Goal: Transaction & Acquisition: Purchase product/service

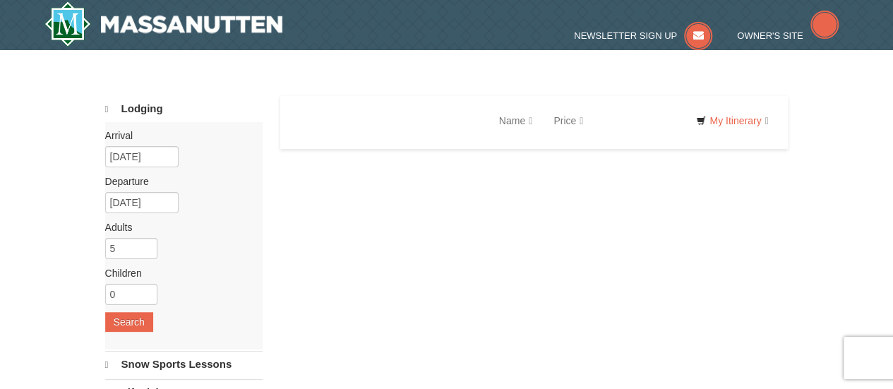
select select "10"
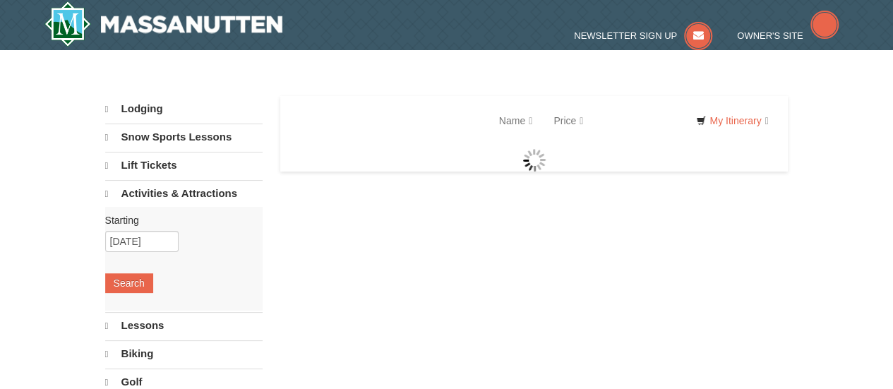
select select "10"
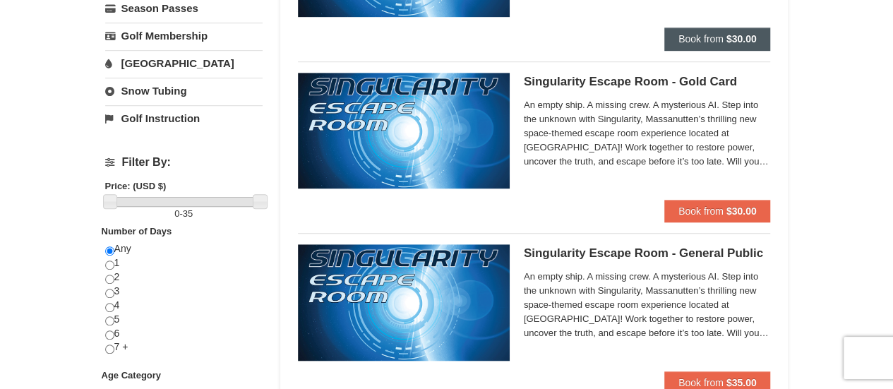
scroll to position [494, 0]
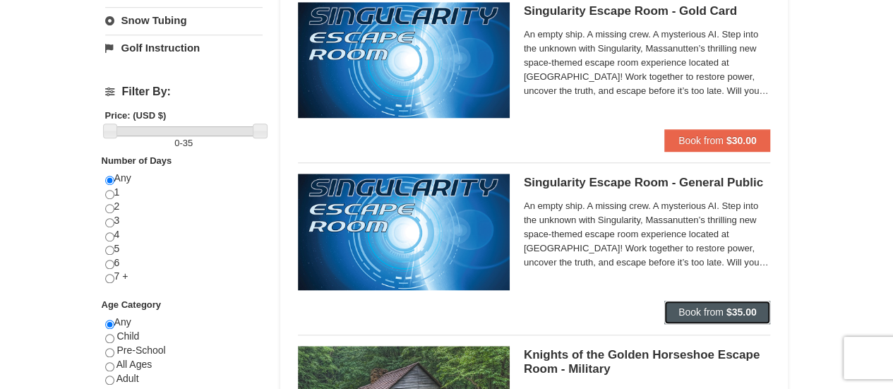
click at [692, 306] on span "Book from" at bounding box center [701, 311] width 45 height 11
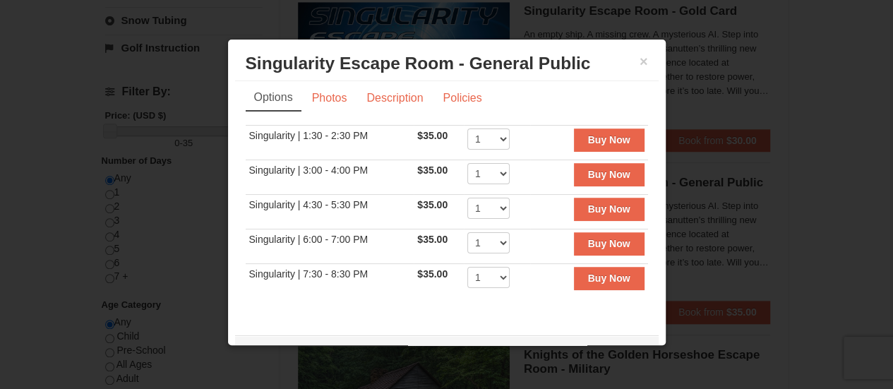
scroll to position [0, 0]
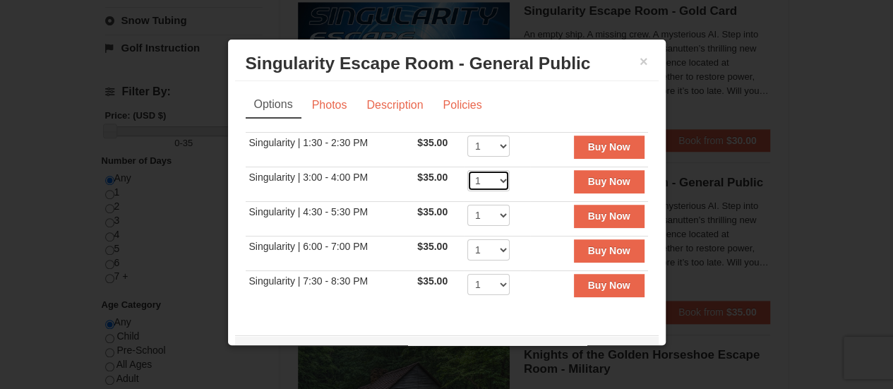
click at [479, 178] on select "1 2 3 4 5 6 7 8" at bounding box center [488, 180] width 42 height 21
click at [467, 170] on select "1 2 3 4 5 6 7 8" at bounding box center [488, 180] width 42 height 21
click at [486, 150] on select "1 2 3 4 5 6 7 8" at bounding box center [488, 146] width 42 height 21
click at [476, 184] on select "1 2 3 4 5 6 7 8" at bounding box center [488, 180] width 42 height 21
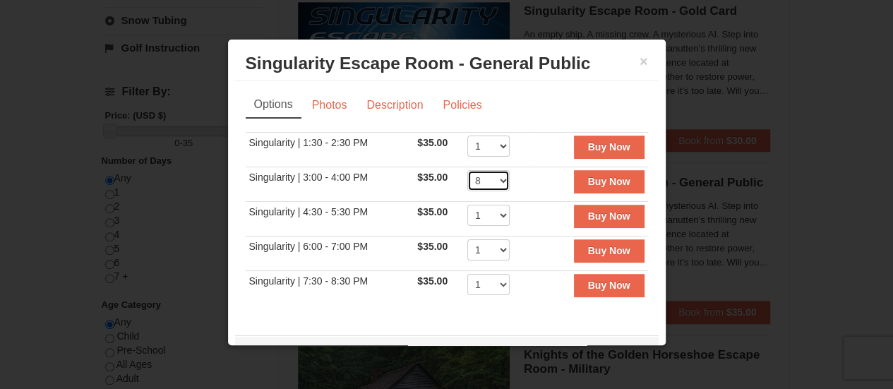
select select "1"
click at [467, 170] on select "1 2 3 4 5 6 7 8" at bounding box center [488, 180] width 42 height 21
click at [485, 145] on select "1 2 3 4 5 6 7 8" at bounding box center [488, 146] width 42 height 21
select select "8"
click at [467, 136] on select "1 2 3 4 5 6 7 8" at bounding box center [488, 146] width 42 height 21
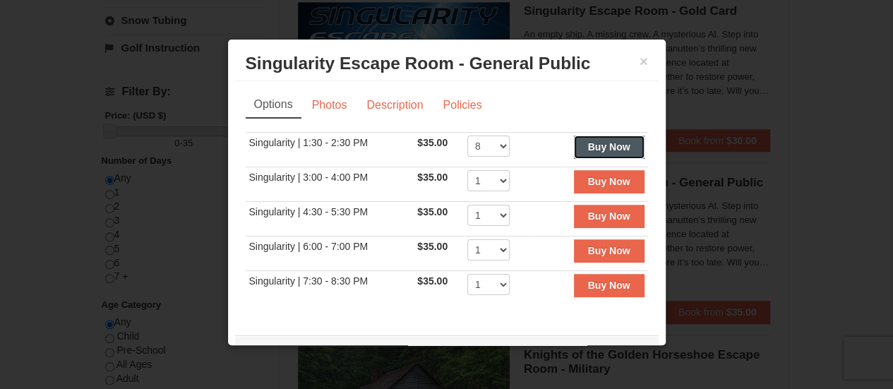
click at [606, 142] on strong "Buy Now" at bounding box center [609, 146] width 42 height 11
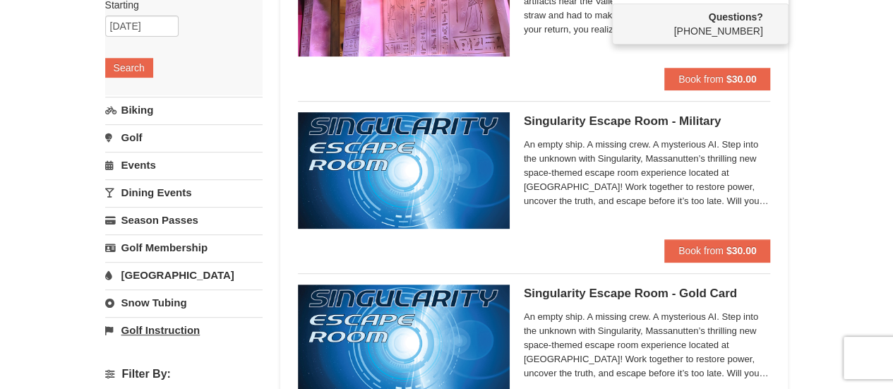
scroll to position [141, 0]
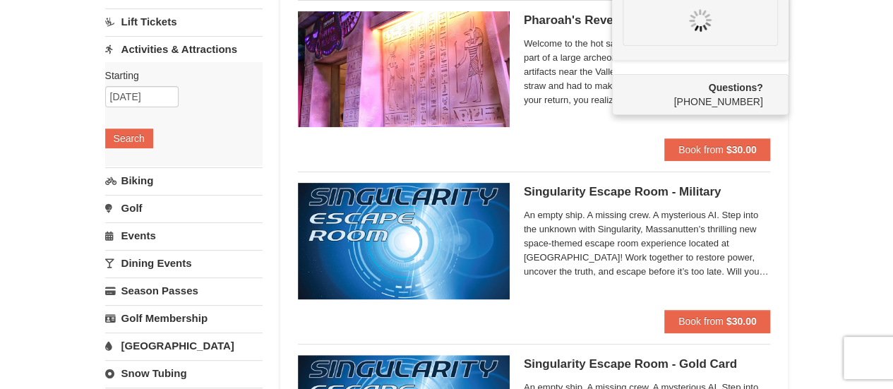
click at [144, 234] on link "Events" at bounding box center [183, 235] width 157 height 26
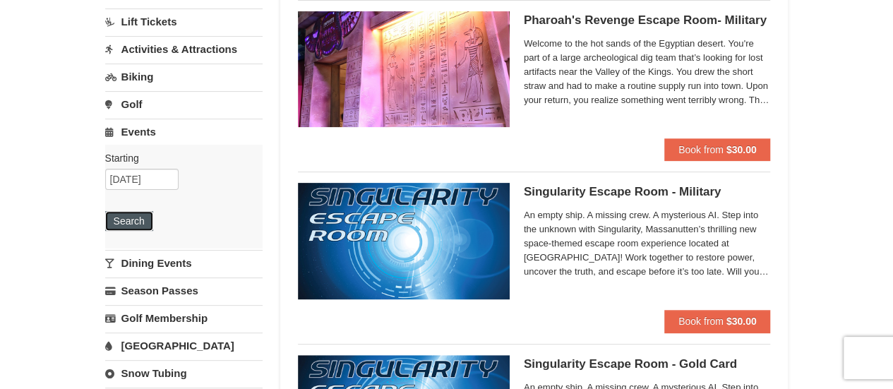
click at [122, 222] on button "Search" at bounding box center [129, 221] width 48 height 20
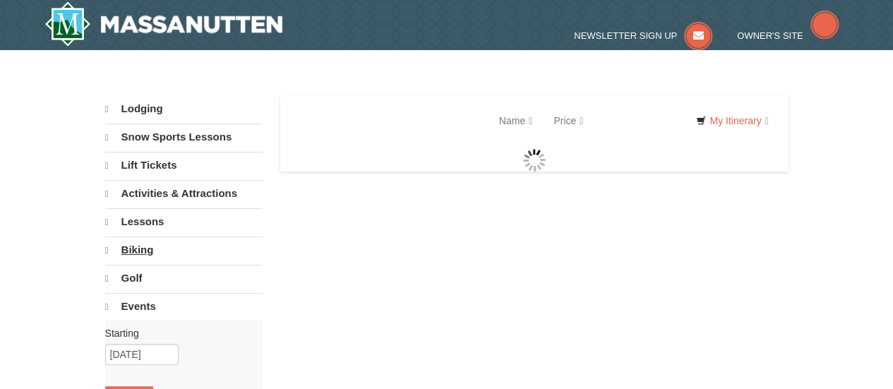
select select "10"
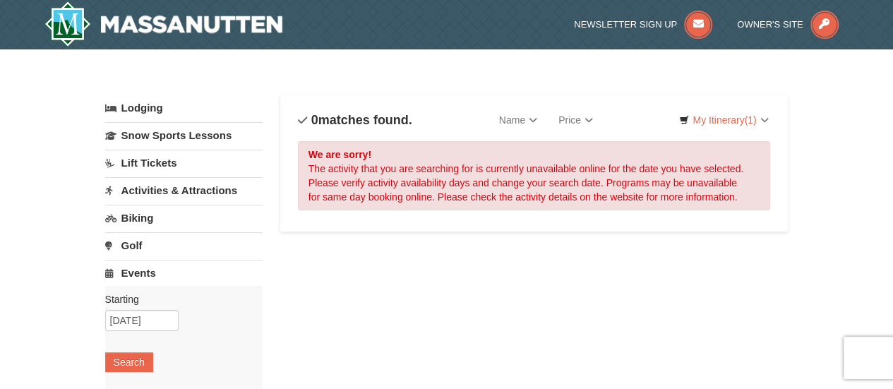
click at [134, 270] on link "Events" at bounding box center [183, 273] width 157 height 26
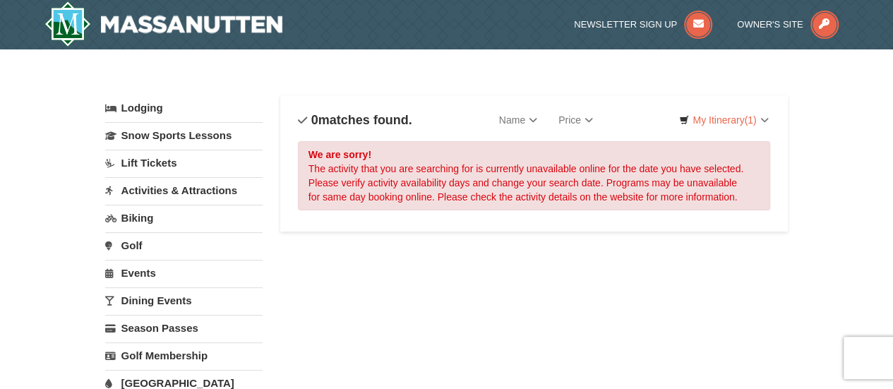
click at [143, 290] on link "Dining Events" at bounding box center [183, 300] width 157 height 26
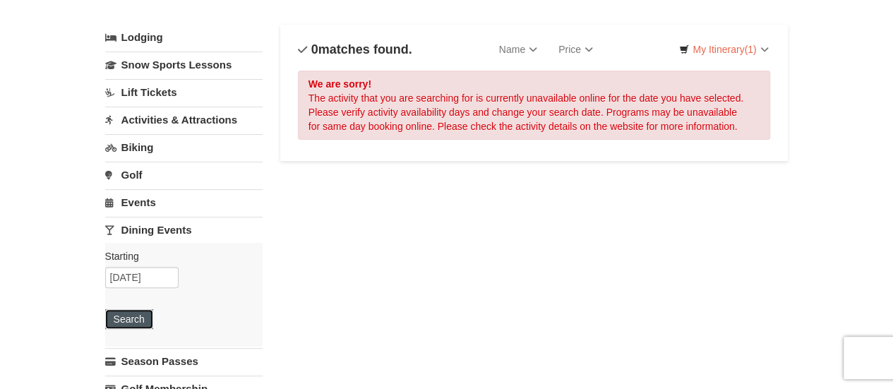
click at [141, 313] on button "Search" at bounding box center [129, 319] width 48 height 20
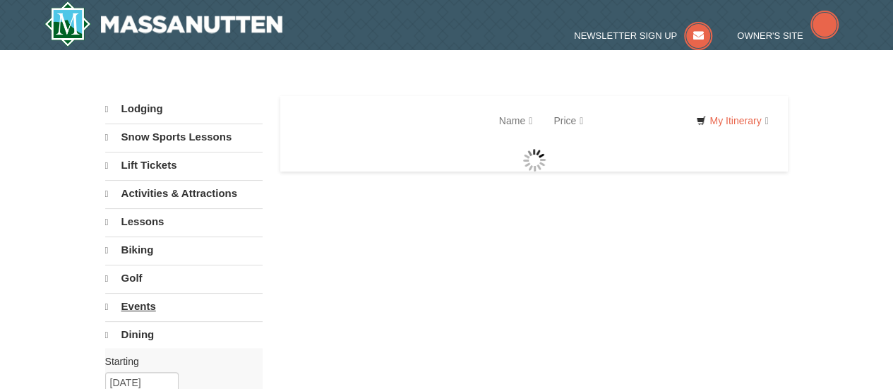
select select "10"
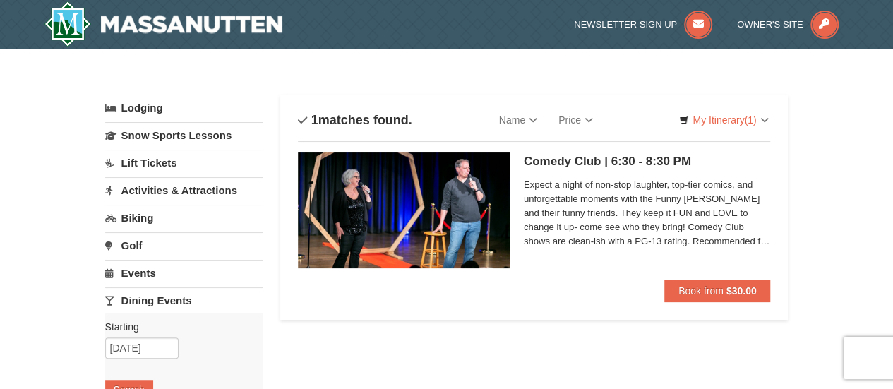
click at [160, 159] on link "Lift Tickets" at bounding box center [183, 163] width 157 height 26
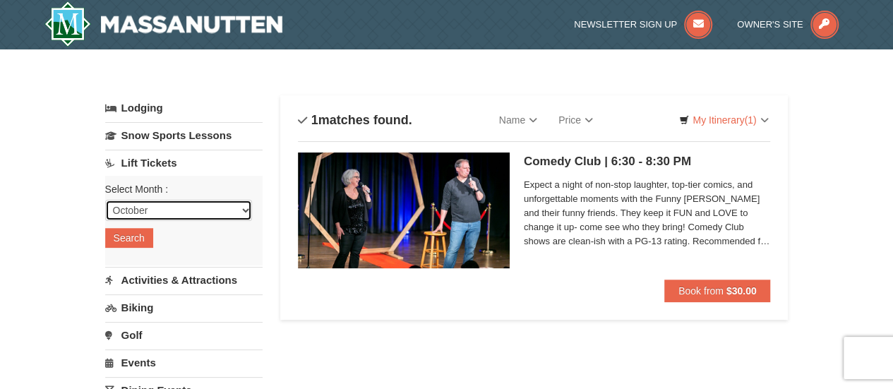
click at [137, 211] on select "October November December January February March April May June July August Sep…" at bounding box center [178, 210] width 147 height 21
select select "11"
click at [105, 200] on select "October November December January February March April May June July August Sep…" at bounding box center [178, 210] width 147 height 21
click at [135, 238] on button "Search" at bounding box center [129, 238] width 48 height 20
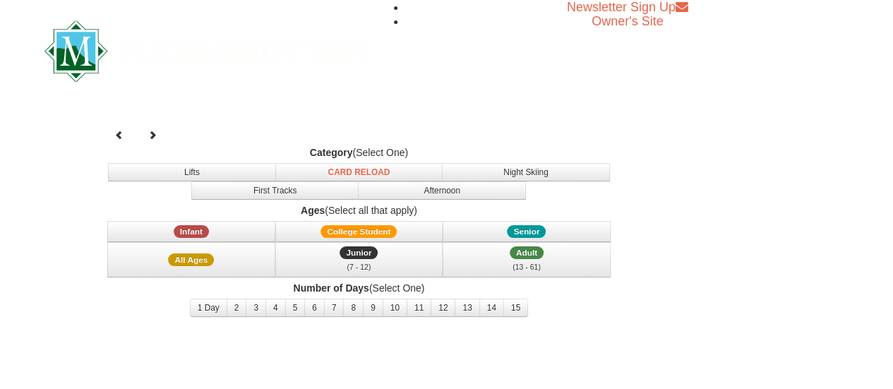
select select "11"
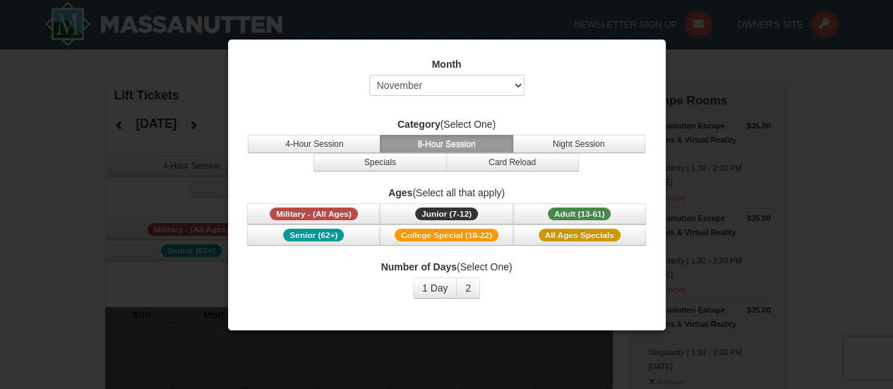
click at [185, 183] on div at bounding box center [446, 194] width 893 height 389
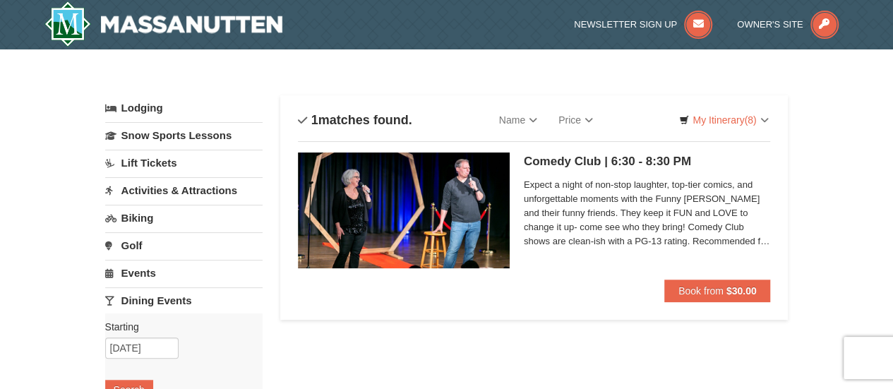
click at [180, 193] on link "Activities & Attractions" at bounding box center [183, 190] width 157 height 26
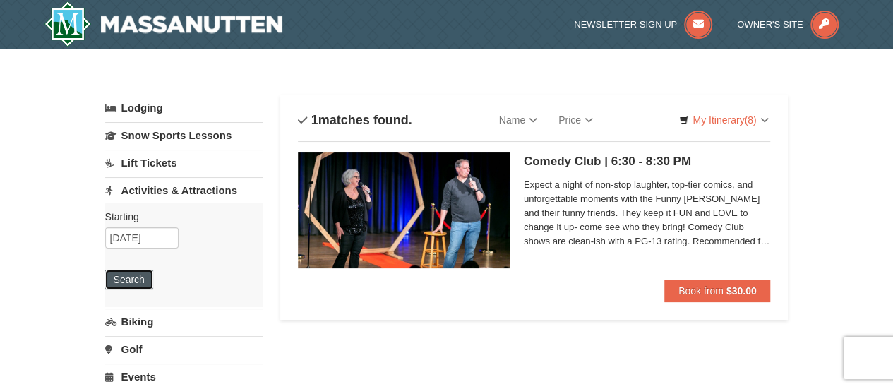
click at [141, 275] on button "Search" at bounding box center [129, 280] width 48 height 20
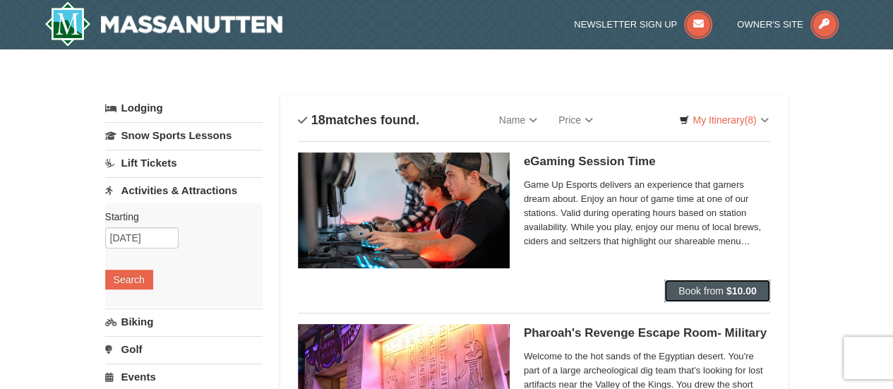
click at [693, 288] on span "Book from" at bounding box center [701, 290] width 45 height 11
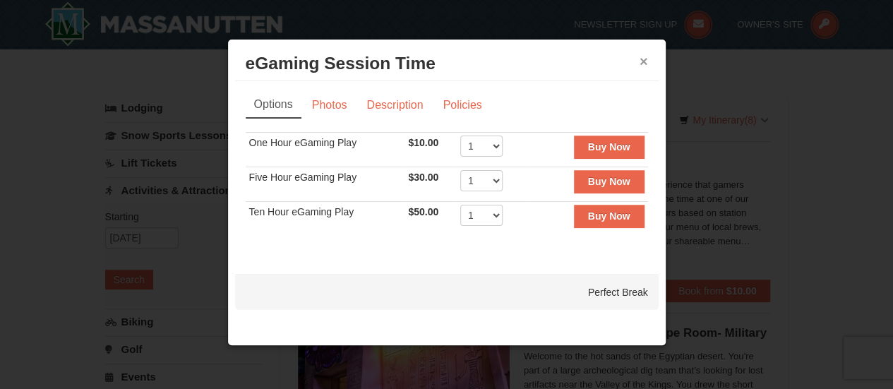
click at [647, 57] on button "×" at bounding box center [644, 61] width 8 height 14
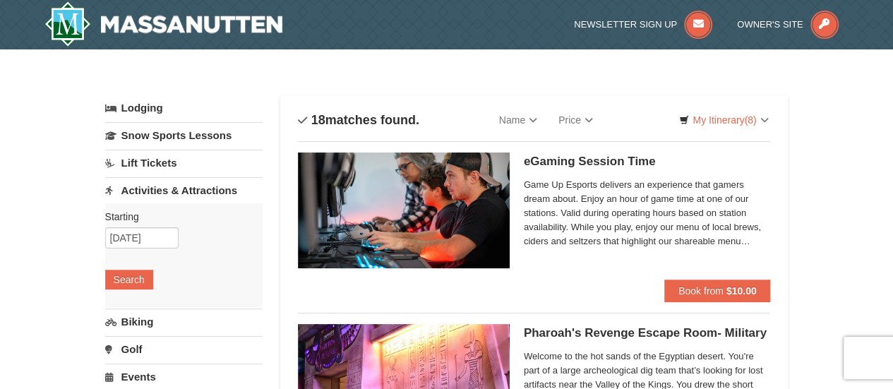
click at [570, 159] on h5 "eGaming Session Time Perfect Break" at bounding box center [647, 162] width 247 height 14
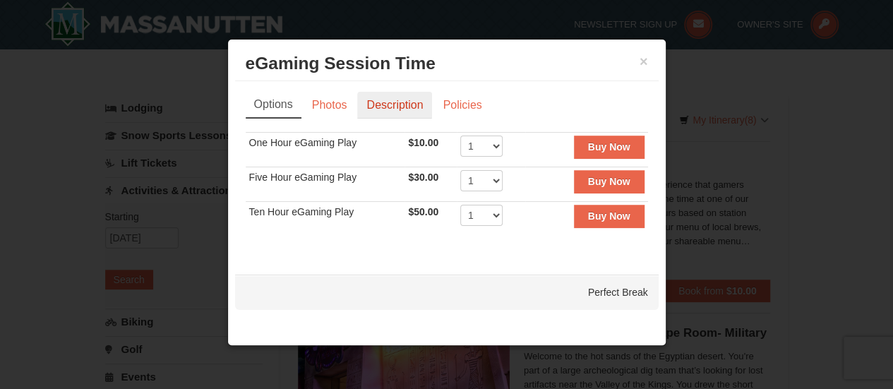
click at [376, 102] on link "Description" at bounding box center [394, 105] width 75 height 27
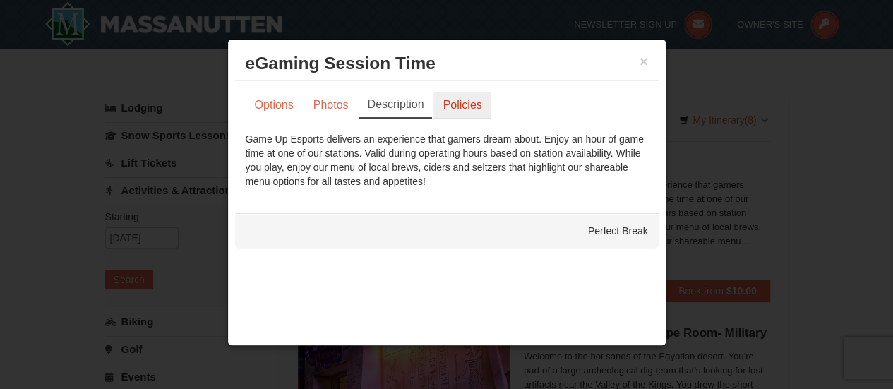
click at [442, 100] on link "Policies" at bounding box center [462, 105] width 57 height 27
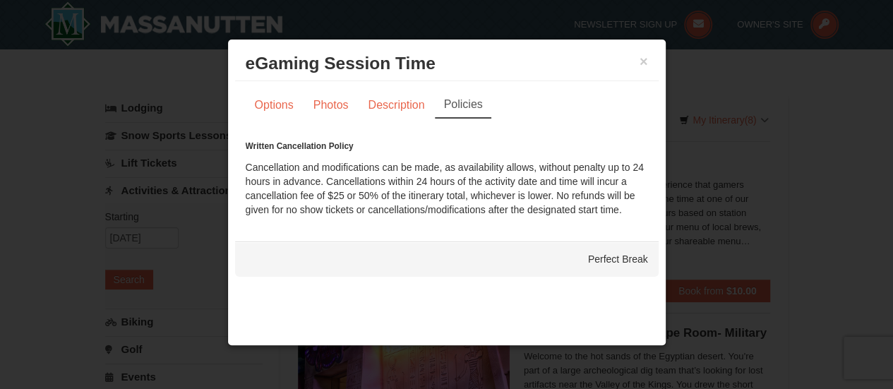
click at [612, 256] on div "Perfect Break" at bounding box center [447, 259] width 424 height 35
click at [643, 61] on button "×" at bounding box center [644, 61] width 8 height 14
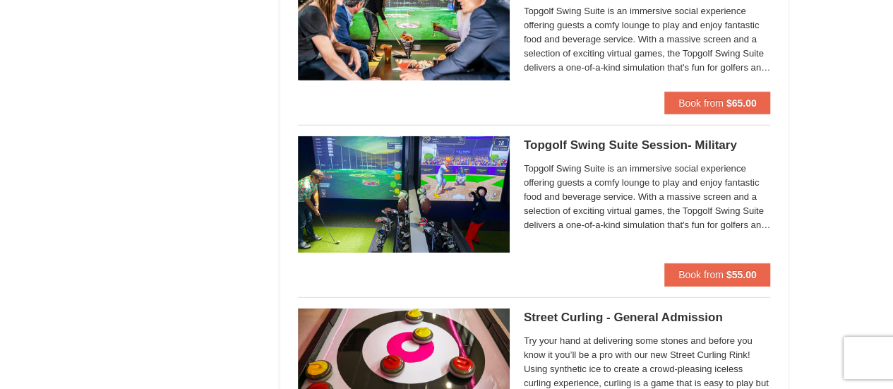
scroll to position [1695, 0]
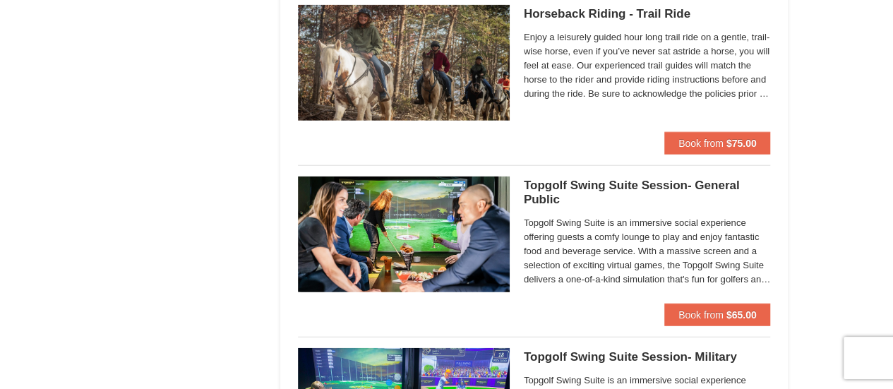
click at [559, 190] on h5 "Topgolf Swing Suite Session- General Public Perfect Break" at bounding box center [647, 193] width 247 height 28
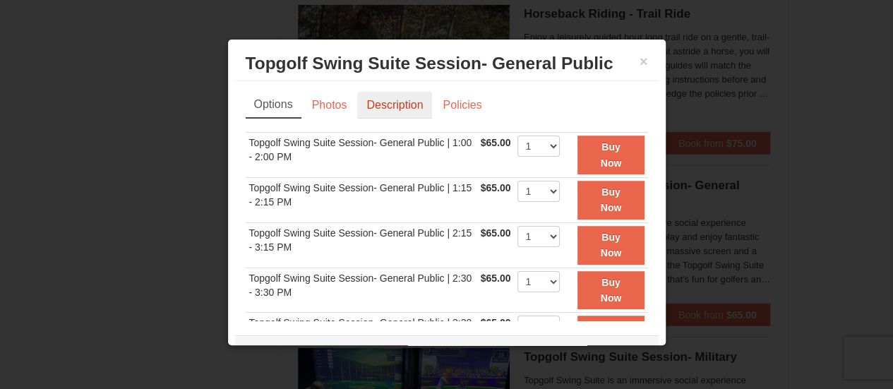
click at [405, 113] on link "Description" at bounding box center [394, 105] width 75 height 27
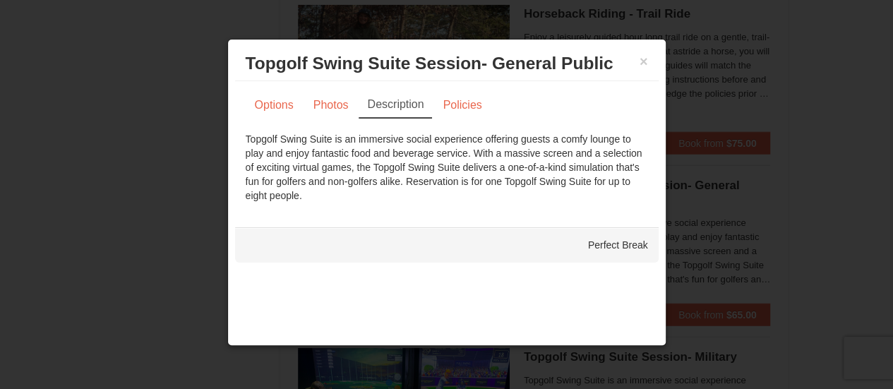
click at [638, 63] on h3 "Topgolf Swing Suite Session- General Public Perfect Break" at bounding box center [447, 63] width 403 height 21
click at [645, 59] on button "×" at bounding box center [644, 61] width 8 height 14
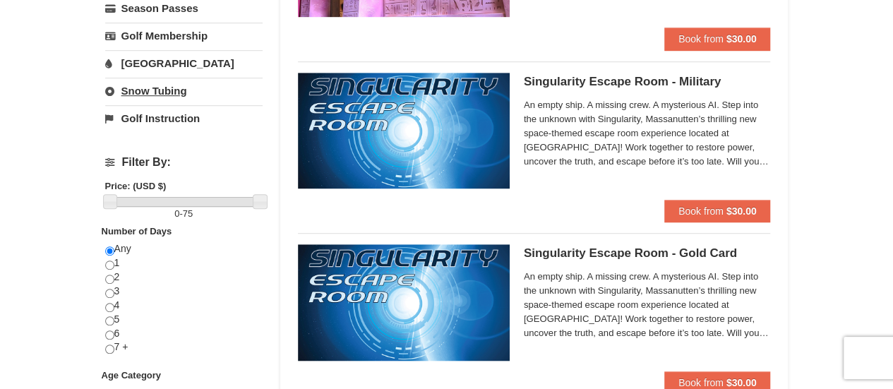
scroll to position [0, 0]
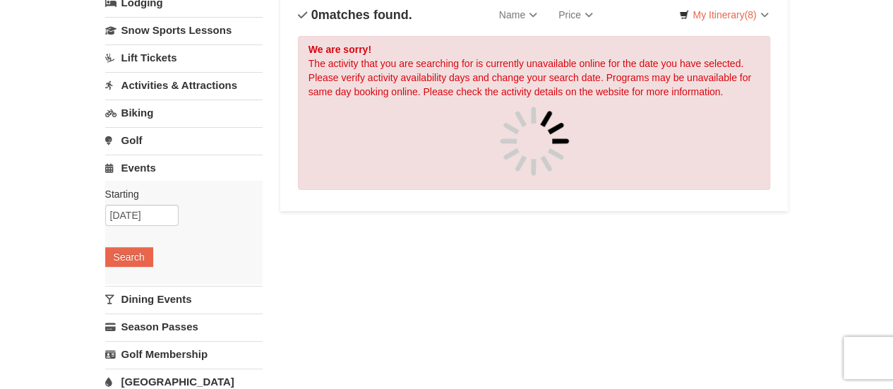
scroll to position [105, 0]
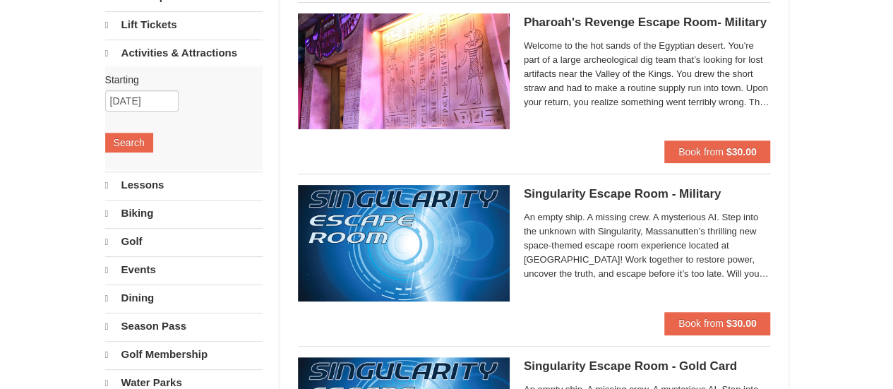
scroll to position [141, 0]
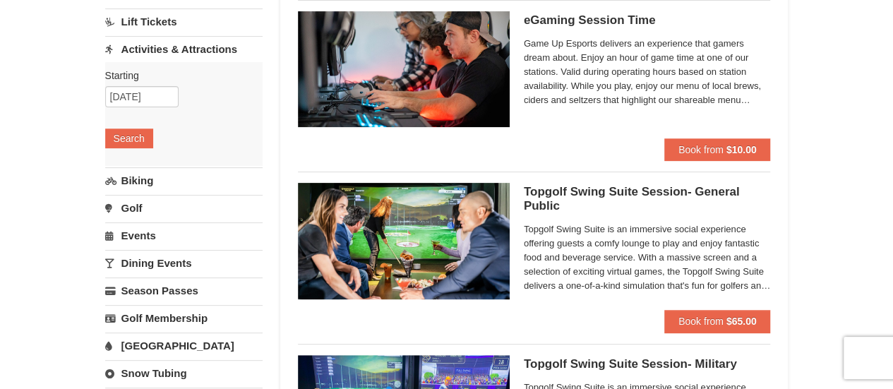
scroll to position [212, 0]
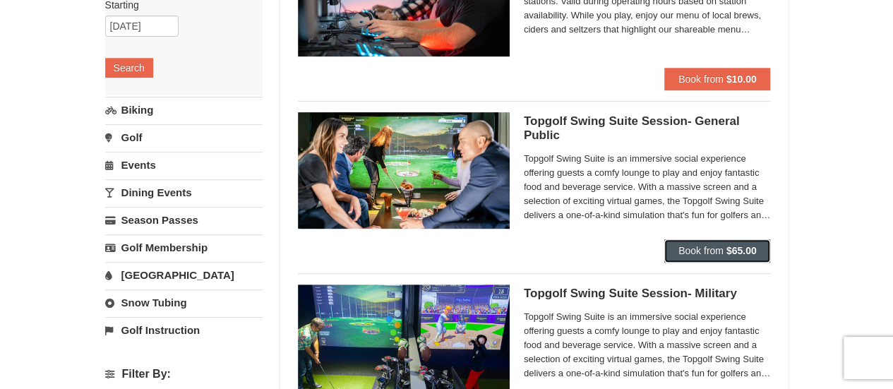
click at [743, 247] on strong "$65.00" at bounding box center [742, 250] width 30 height 11
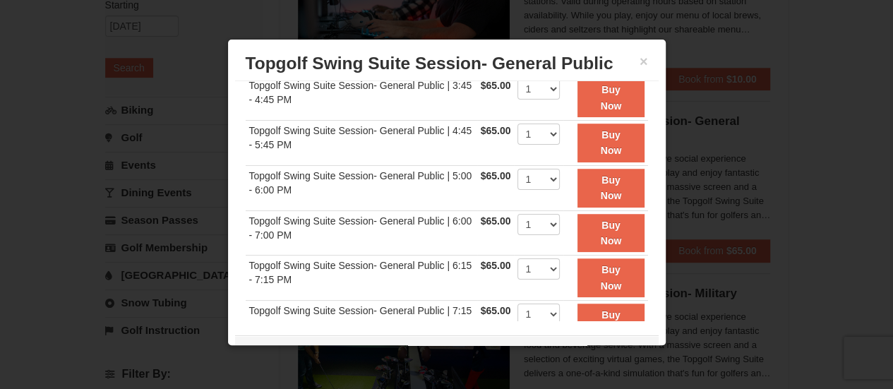
scroll to position [373, 0]
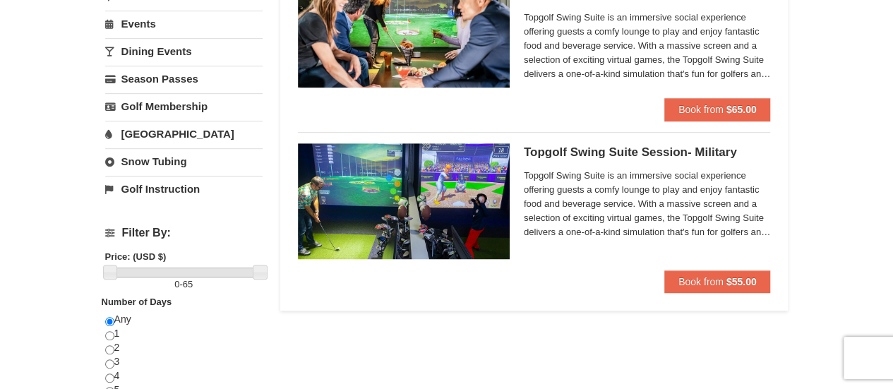
scroll to position [212, 0]
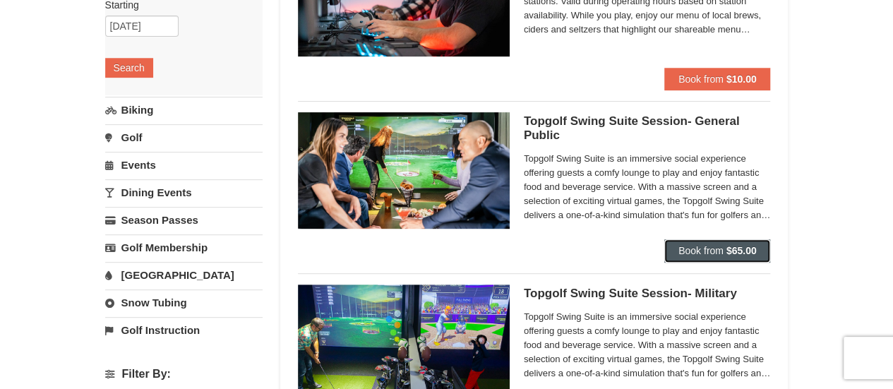
click at [705, 244] on button "Book from $65.00" at bounding box center [718, 250] width 107 height 23
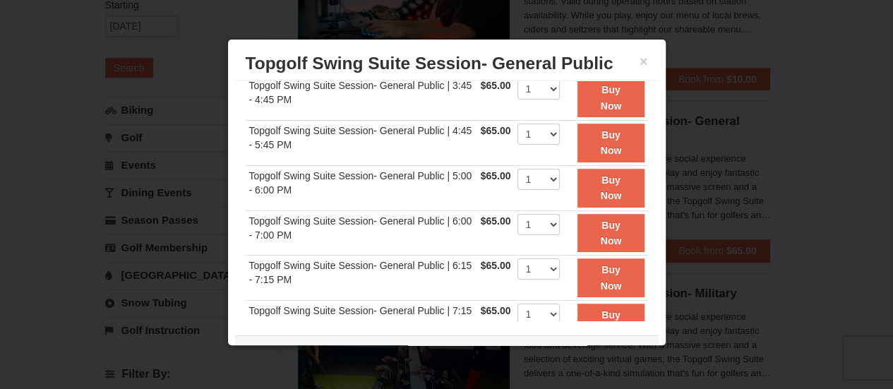
scroll to position [373, 0]
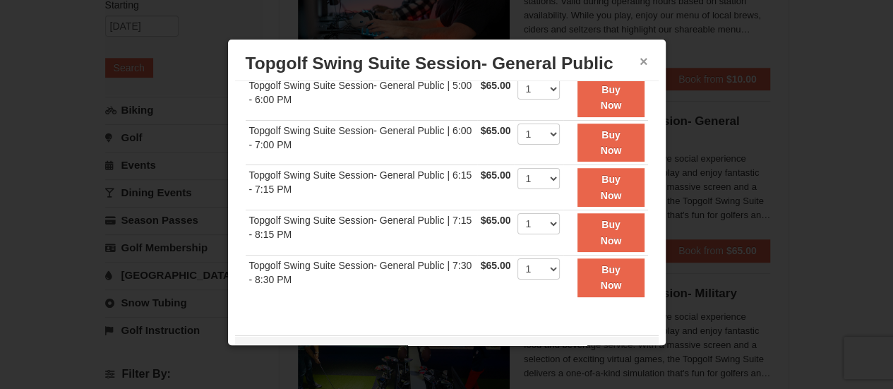
click at [640, 59] on button "×" at bounding box center [644, 61] width 8 height 14
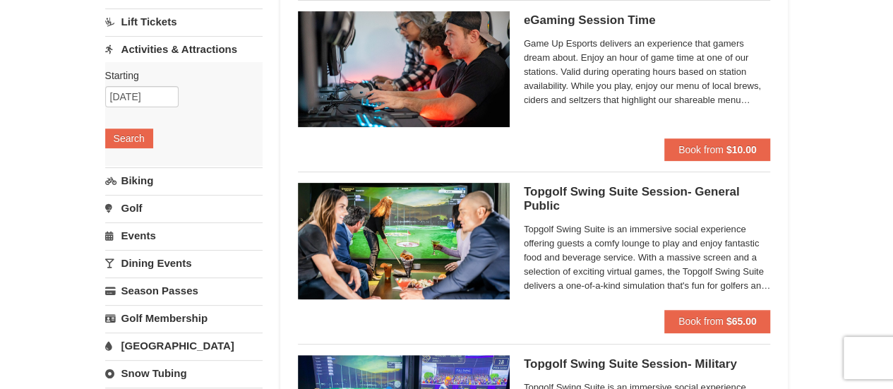
scroll to position [212, 0]
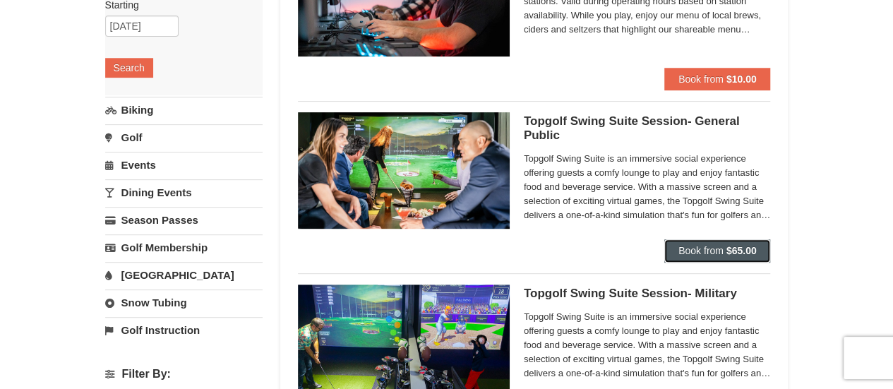
click at [746, 250] on strong "$65.00" at bounding box center [742, 250] width 30 height 11
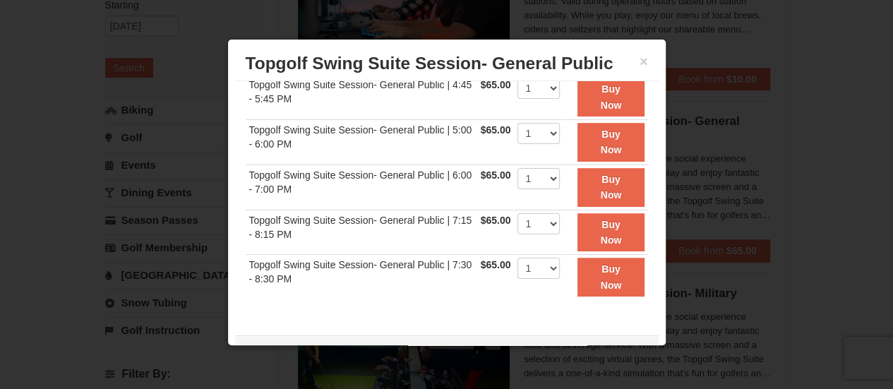
scroll to position [0, 0]
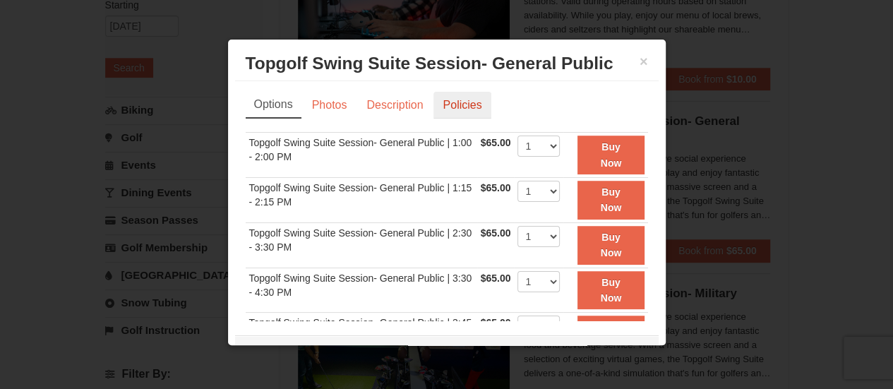
click at [483, 107] on link "Policies" at bounding box center [462, 105] width 57 height 27
